Goal: Task Accomplishment & Management: Use online tool/utility

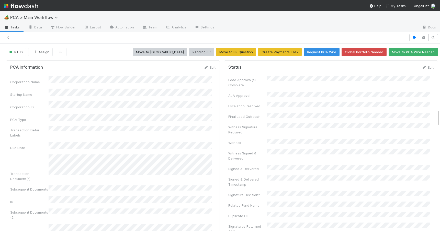
scroll to position [0, 2057]
drag, startPoint x: 434, startPoint y: 92, endPoint x: 431, endPoint y: 22, distance: 69.6
click at [431, 22] on div "🏕️ PCA > Main Workflow Tasks Data Flow Builder Layout Automation Team Analytics…" at bounding box center [220, 120] width 440 height 219
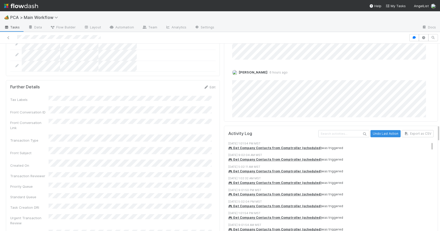
scroll to position [890, 0]
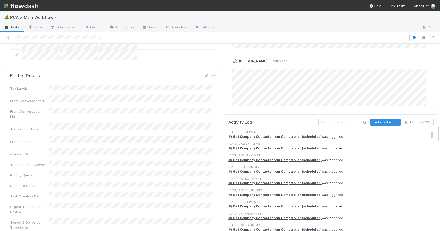
drag, startPoint x: 434, startPoint y: 49, endPoint x: 439, endPoint y: 130, distance: 81.4
click at [439, 130] on div "🏕️ PCA > Main Workflow Tasks Data Flow Builder Layout Automation Team Analytics…" at bounding box center [220, 120] width 440 height 219
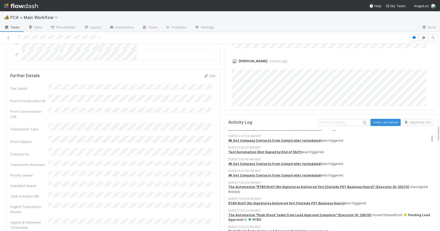
scroll to position [102, 0]
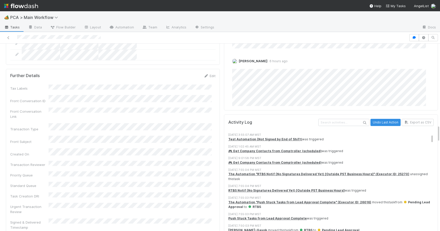
drag, startPoint x: 424, startPoint y: 105, endPoint x: 422, endPoint y: 109, distance: 4.5
drag, startPoint x: 435, startPoint y: 130, endPoint x: 435, endPoint y: 107, distance: 22.7
click at [440, 107] on div at bounding box center [440, 136] width 0 height 187
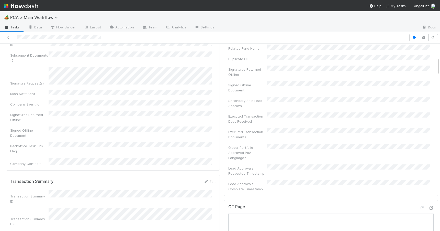
scroll to position [0, 0]
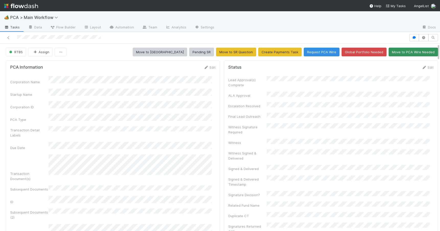
drag, startPoint x: 434, startPoint y: 133, endPoint x: 422, endPoint y: 48, distance: 86.3
click at [20, 55] on button "RTBS" at bounding box center [16, 52] width 20 height 9
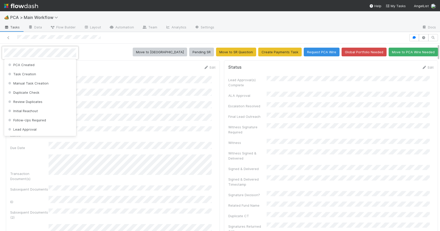
scroll to position [93, 0]
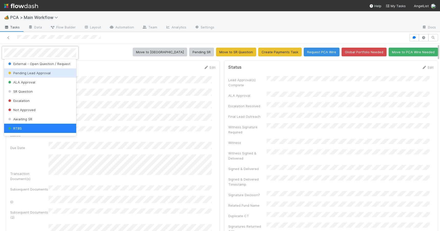
click at [20, 72] on span "Pending Lead Approval" at bounding box center [28, 73] width 43 height 4
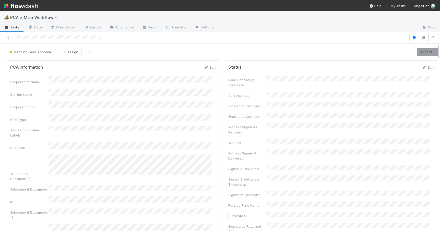
click at [417, 54] on link "Actions" at bounding box center [427, 52] width 21 height 9
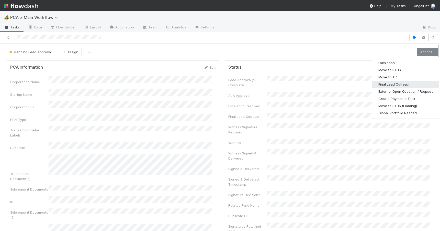
click at [379, 83] on button "Final Lead Outreach" at bounding box center [405, 83] width 67 height 7
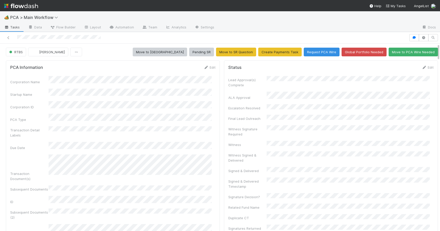
scroll to position [265, 0]
